Goal: Navigation & Orientation: Find specific page/section

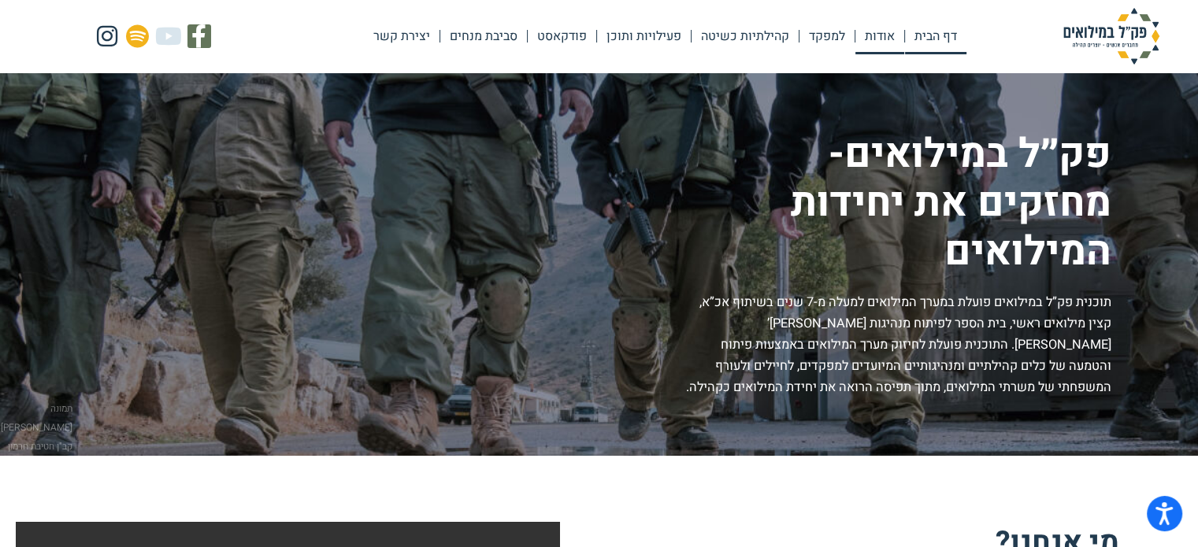
click at [873, 38] on link "אודות" at bounding box center [879, 36] width 49 height 36
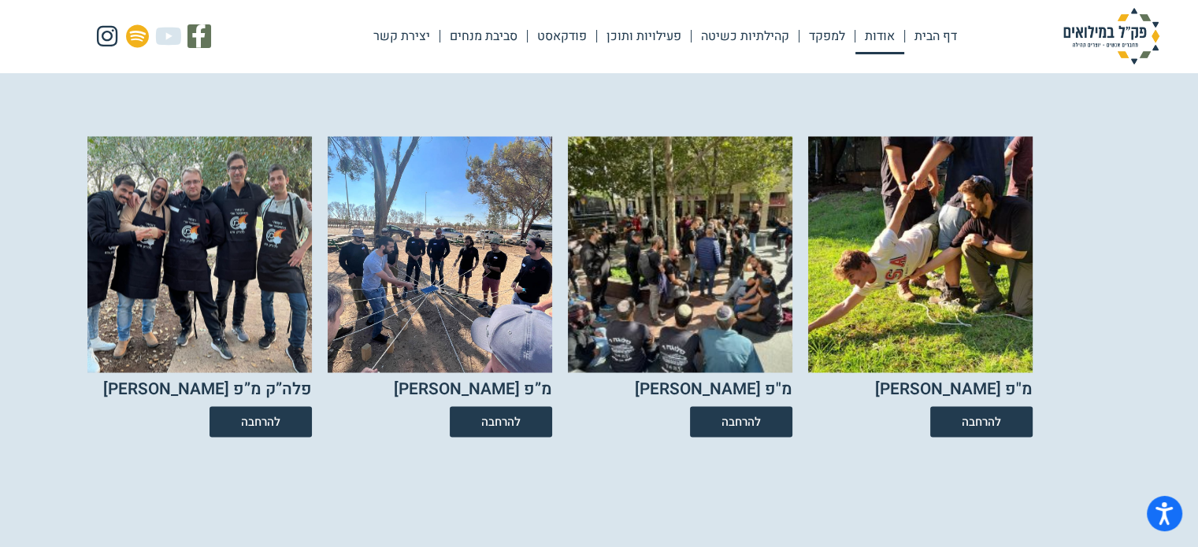
scroll to position [2654, 0]
click at [760, 434] on link "להרחבה" at bounding box center [741, 421] width 113 height 34
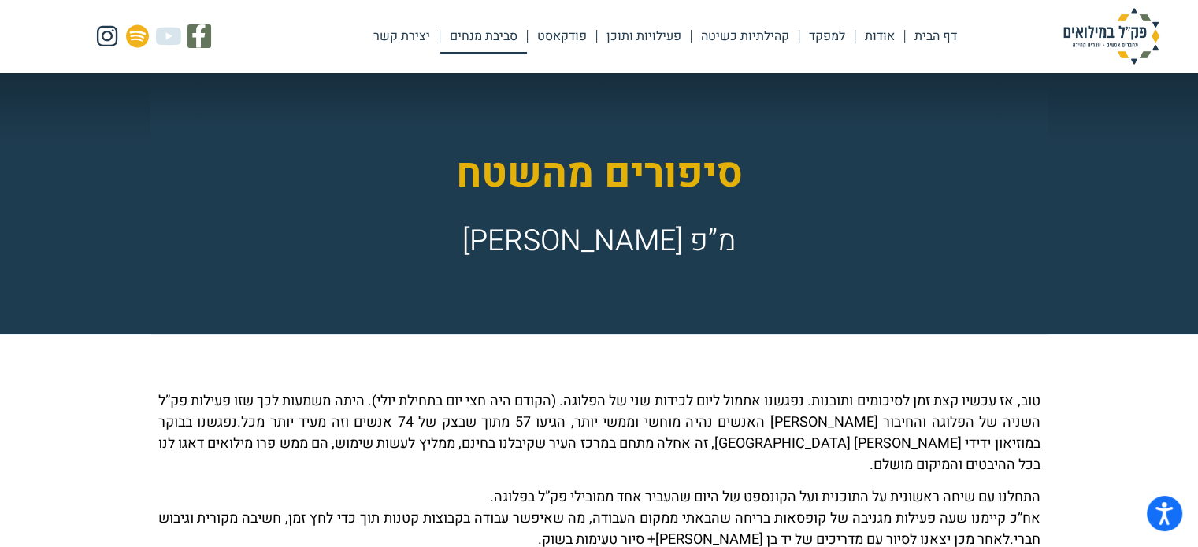
click at [497, 39] on link "סביבת מנחים" at bounding box center [483, 36] width 87 height 36
click at [637, 40] on link "פעילויות ותוכן" at bounding box center [644, 36] width 94 height 36
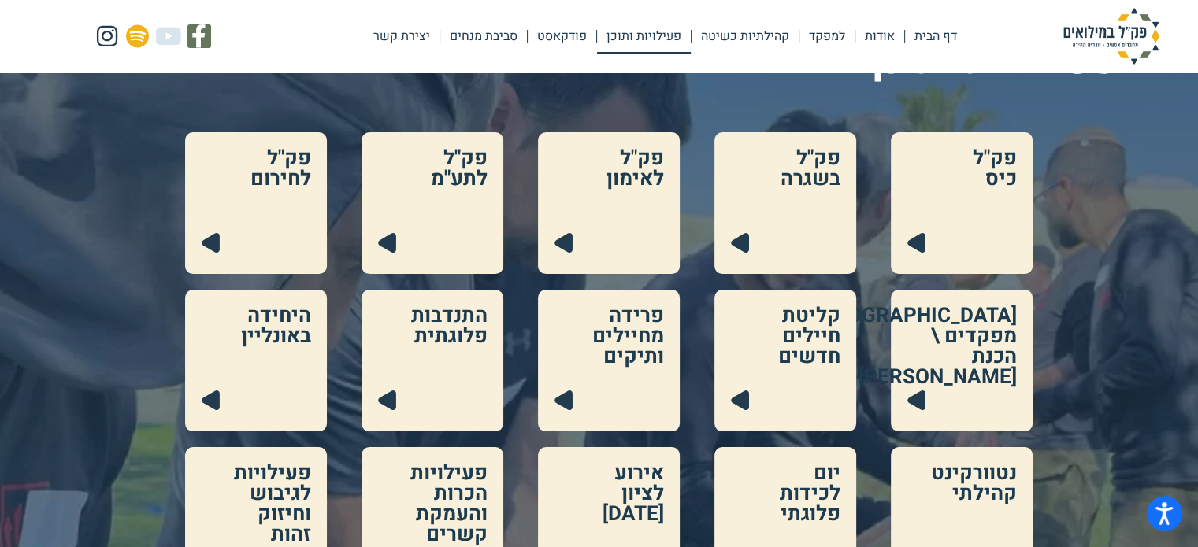
scroll to position [156, 0]
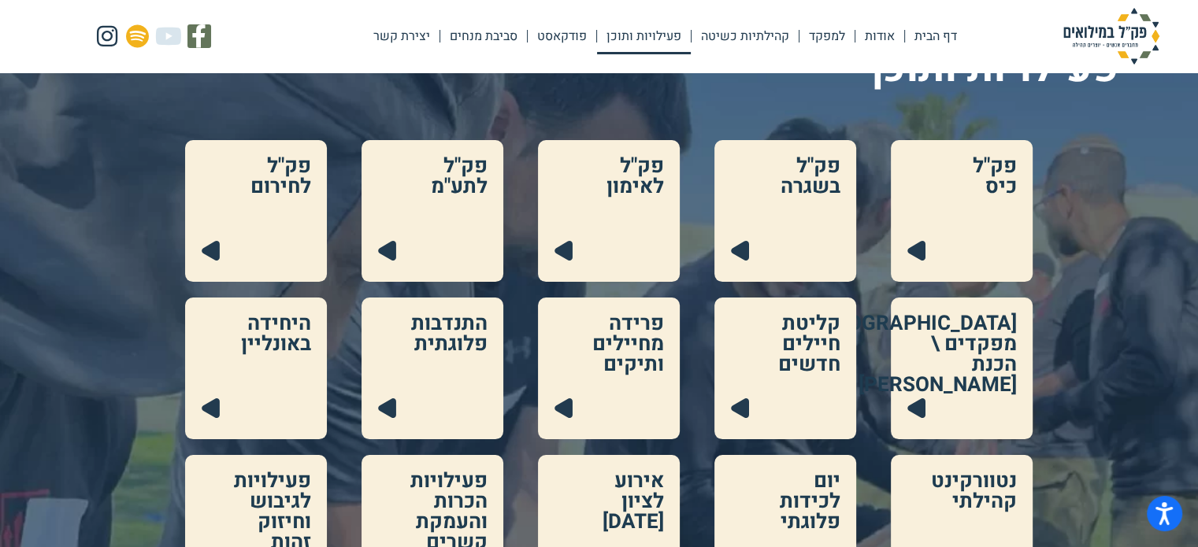
click at [471, 211] on link at bounding box center [433, 211] width 142 height 142
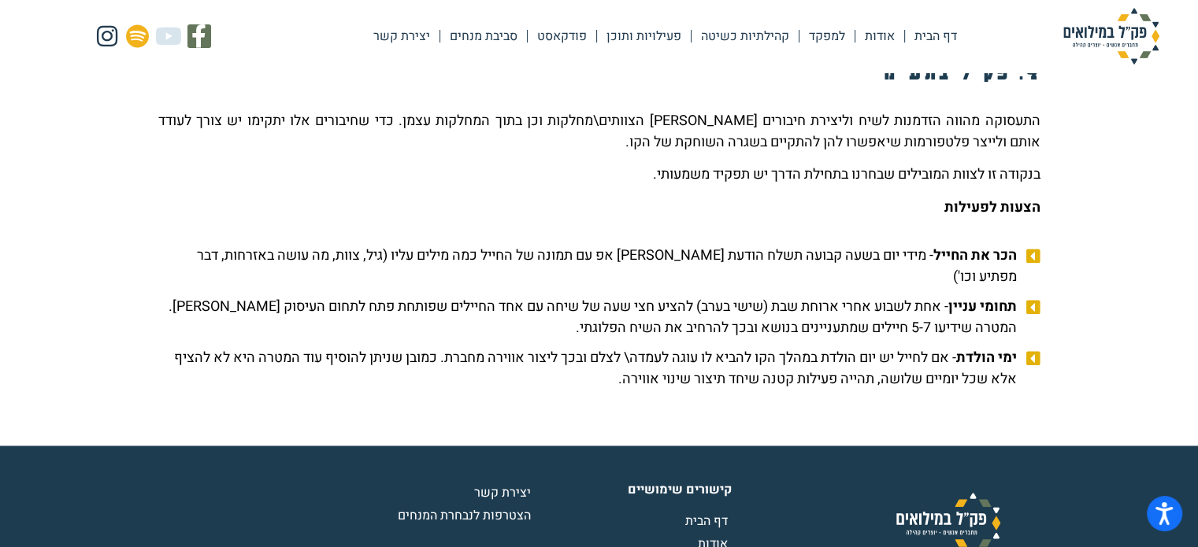
scroll to position [2434, 0]
